Goal: Find specific page/section: Find specific page/section

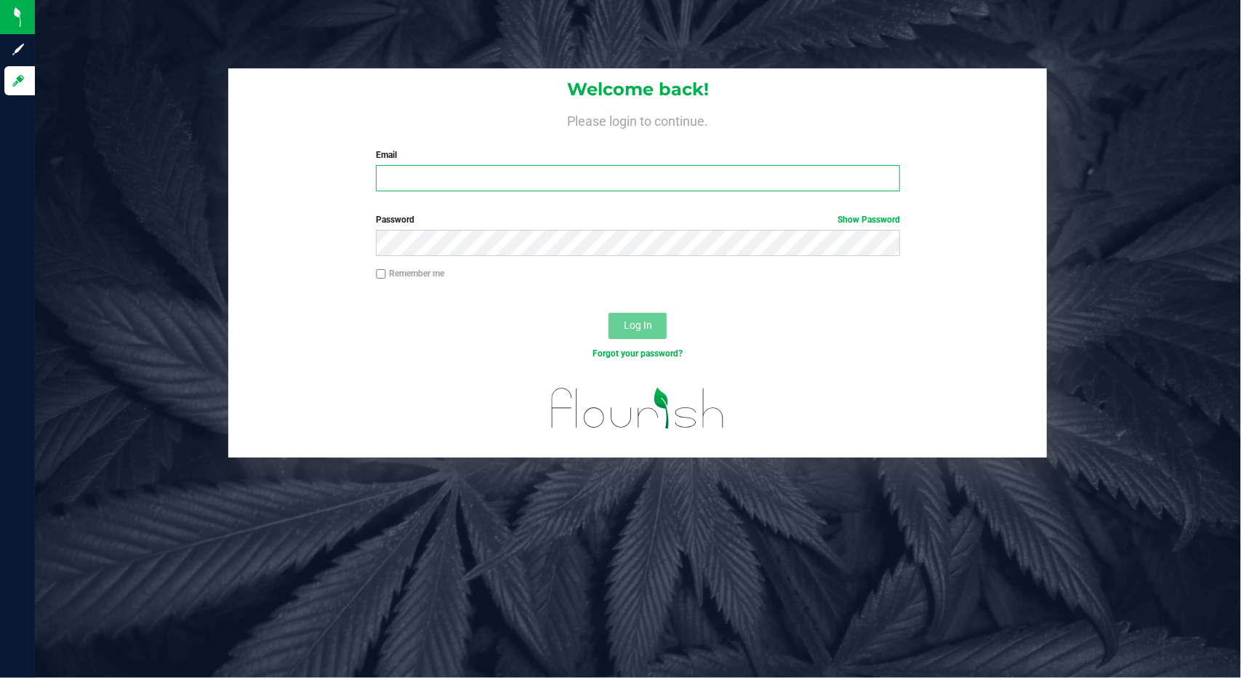
click at [523, 188] on input "Email" at bounding box center [638, 178] width 524 height 26
type input "[EMAIL_ADDRESS][DOMAIN_NAME]"
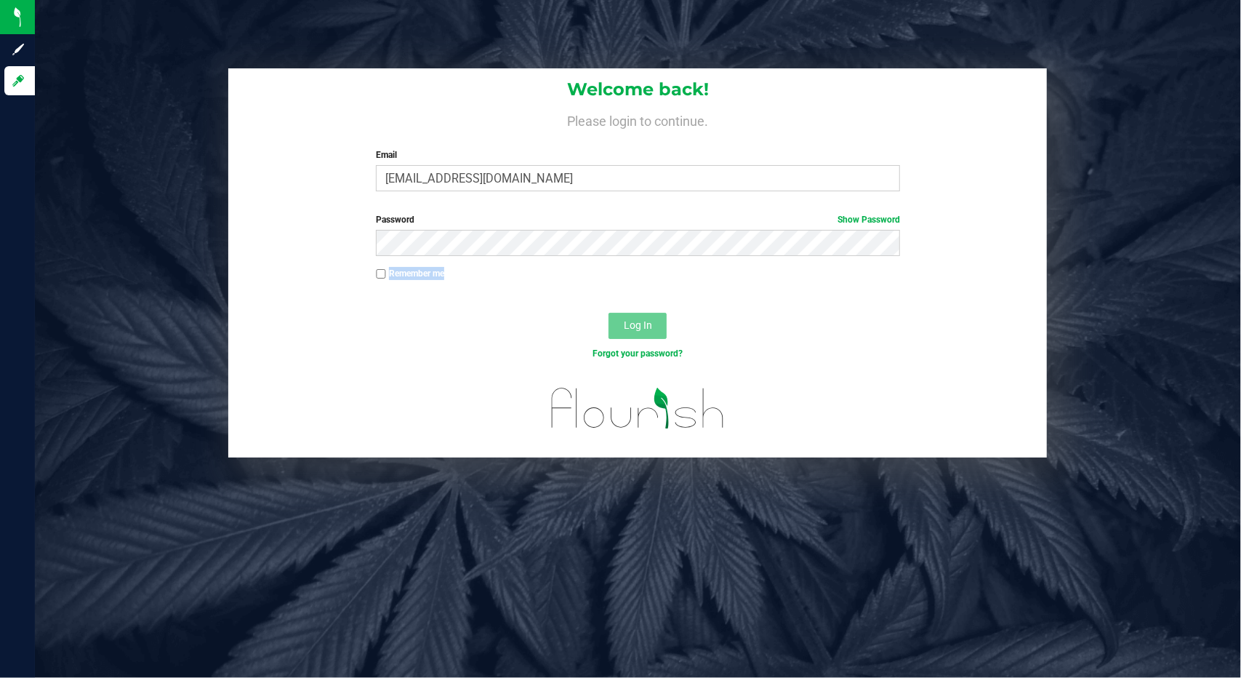
drag, startPoint x: 521, startPoint y: 297, endPoint x: 608, endPoint y: 400, distance: 134.6
click at [523, 302] on form "Welcome back! Please login to continue. Email [EMAIL_ADDRESS][DOMAIN_NAME] Requ…" at bounding box center [637, 263] width 797 height 390
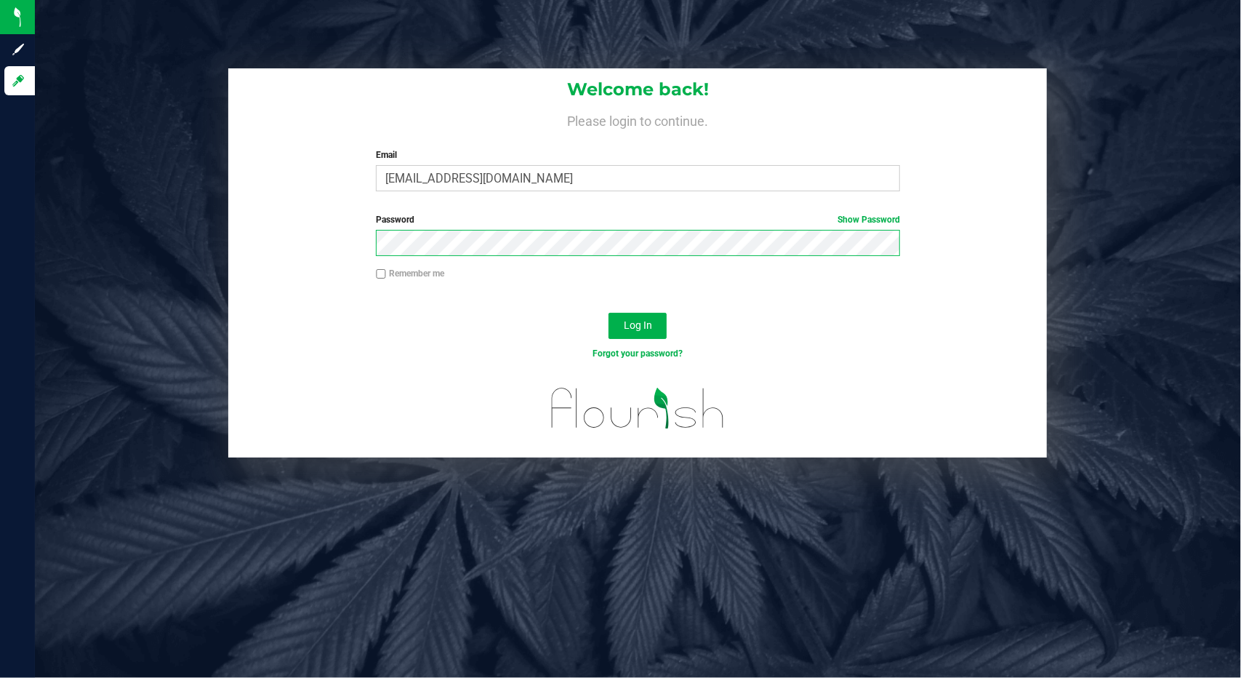
click at [608, 313] on button "Log In" at bounding box center [637, 326] width 58 height 26
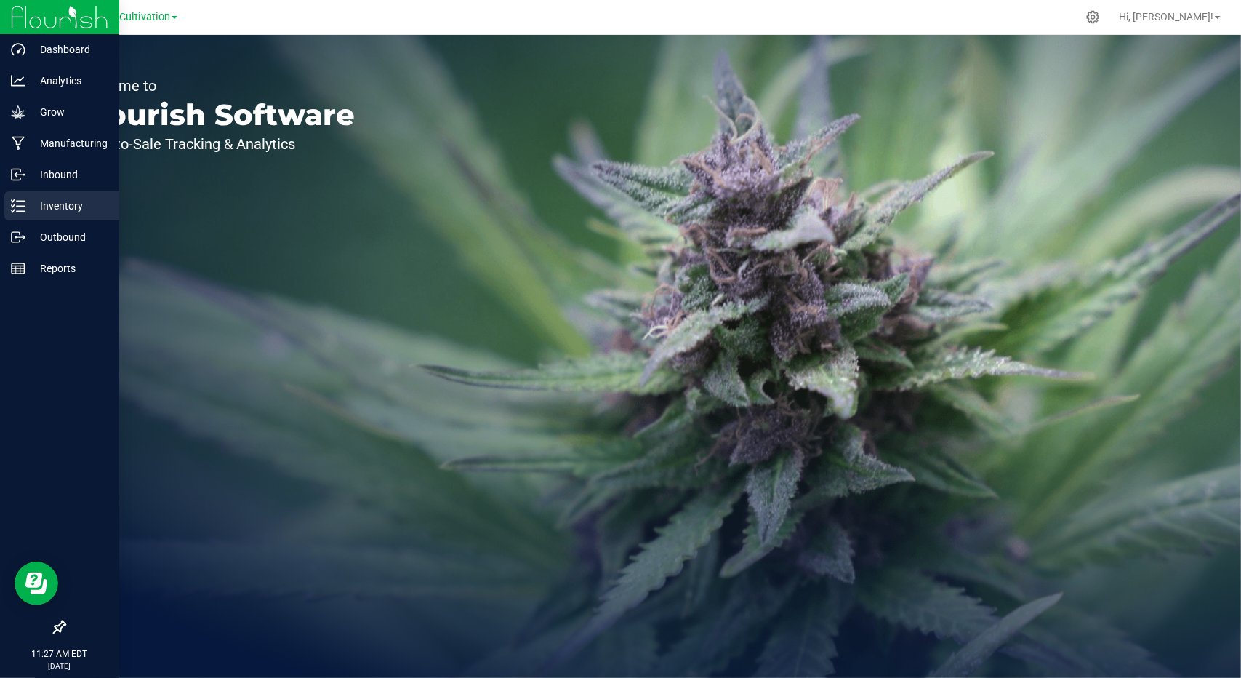
click at [54, 213] on p "Inventory" at bounding box center [68, 205] width 87 height 17
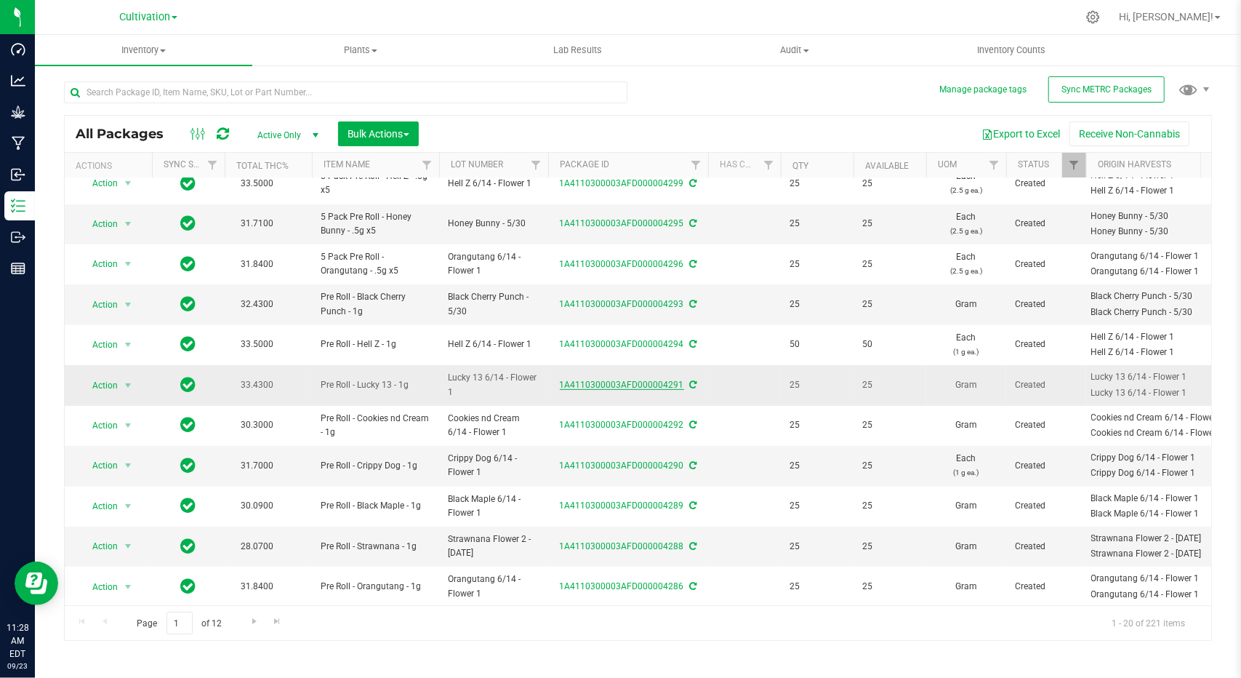
scroll to position [384, 0]
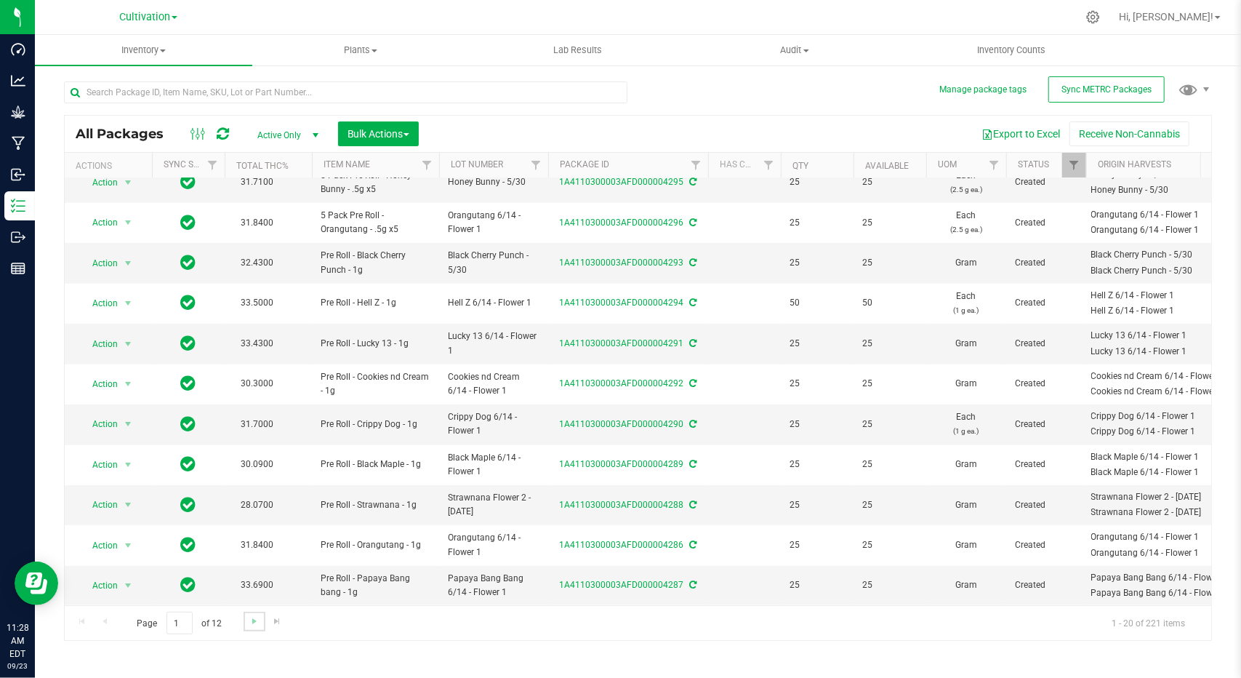
click at [253, 626] on link "Go to the next page" at bounding box center [254, 621] width 21 height 20
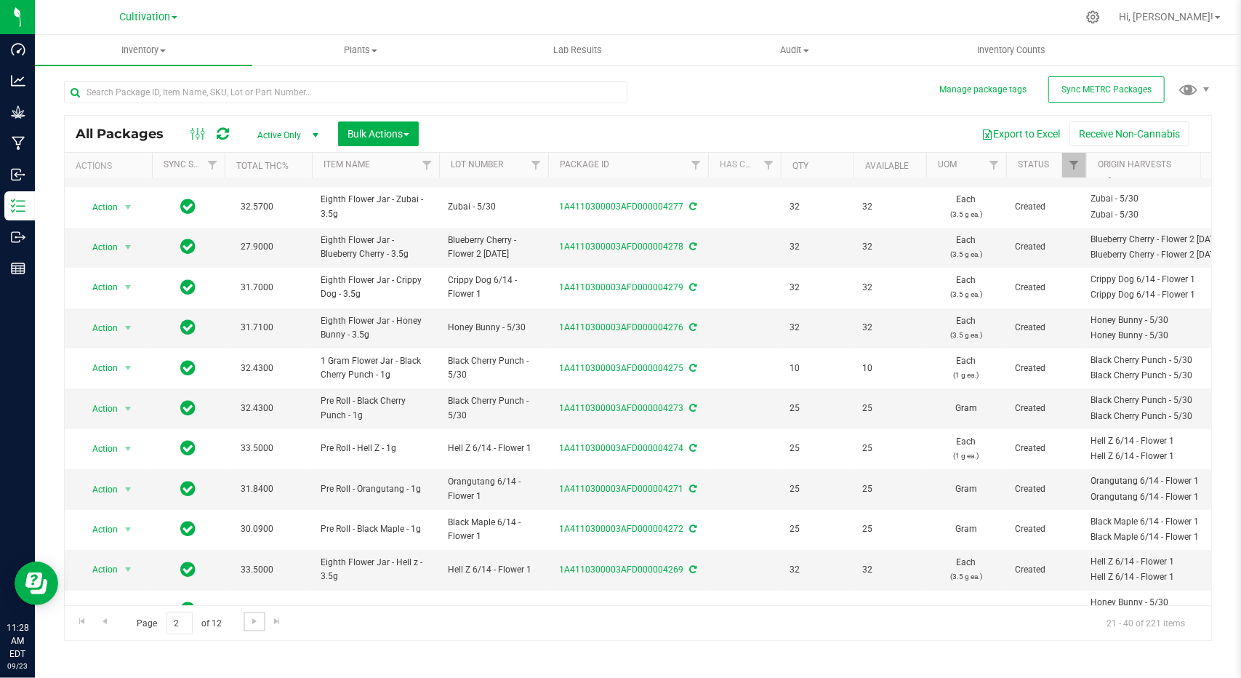
scroll to position [382, 0]
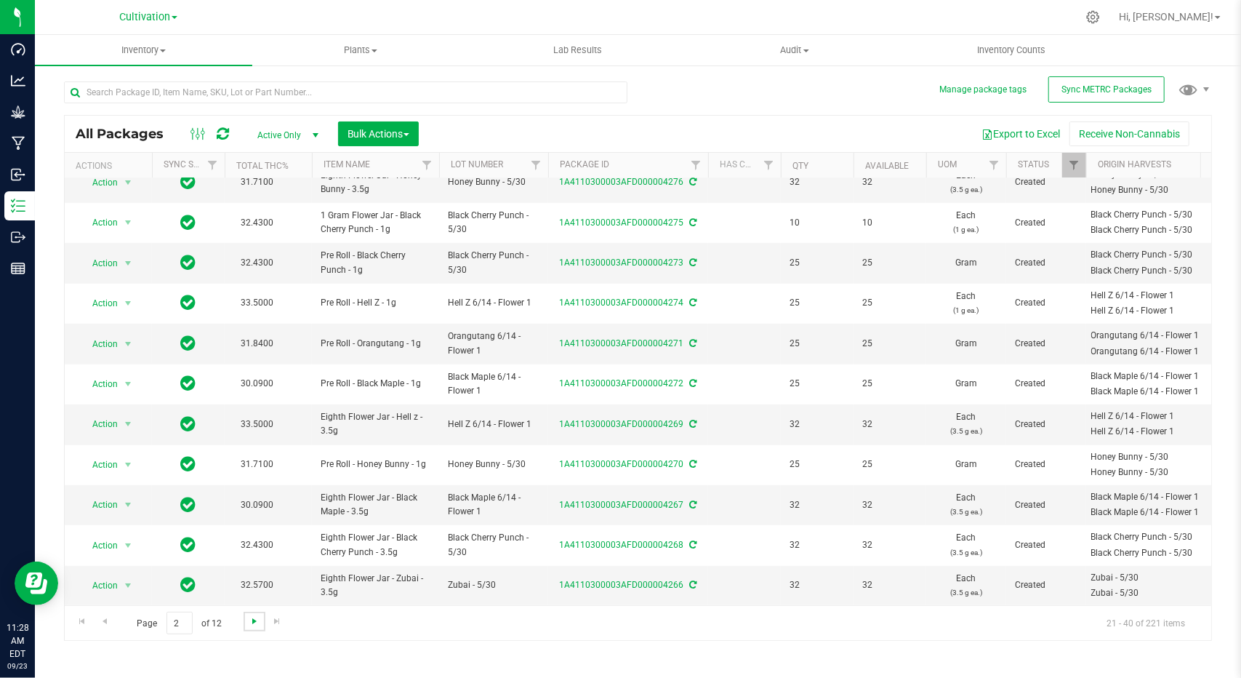
click at [253, 622] on span "Go to the next page" at bounding box center [255, 621] width 12 height 12
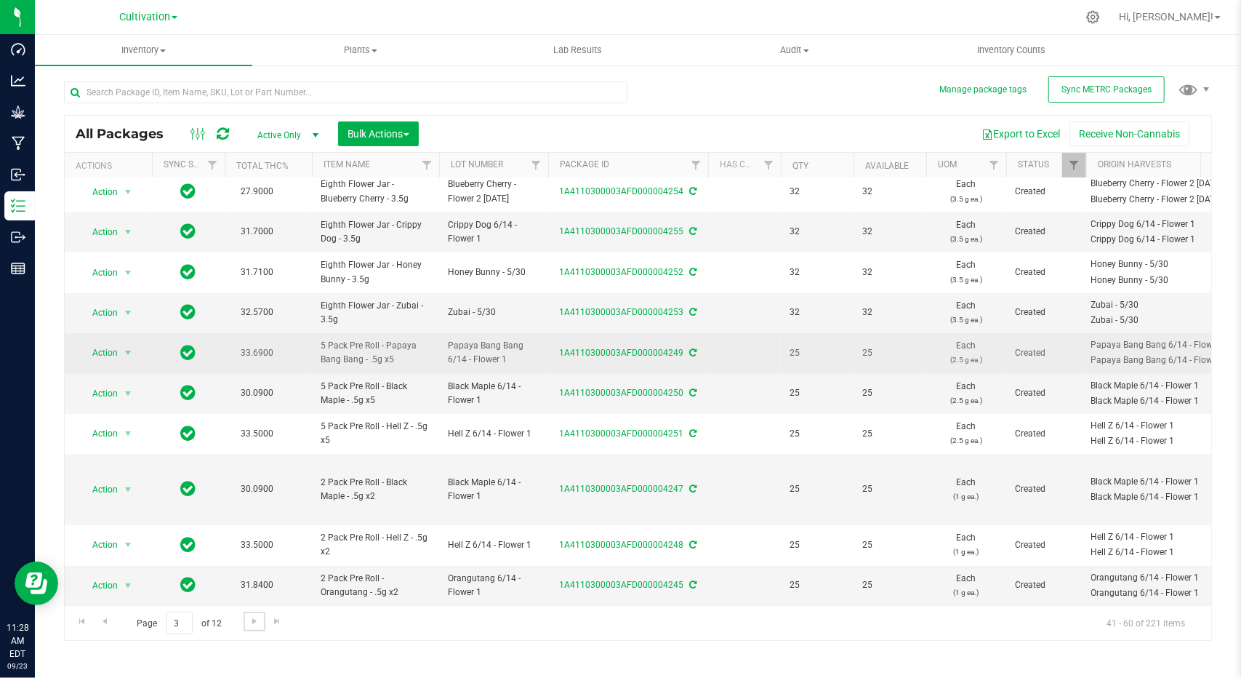
scroll to position [373, 0]
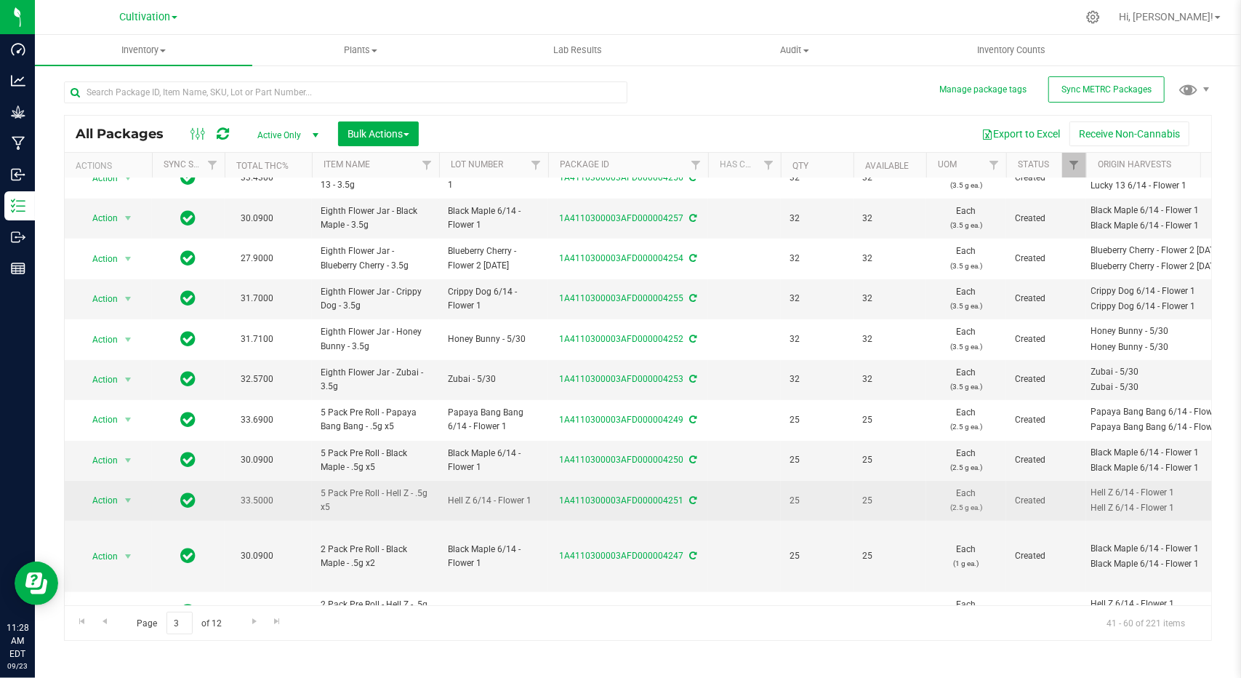
drag, startPoint x: 541, startPoint y: 497, endPoint x: 688, endPoint y: 513, distance: 147.8
